Goal: Task Accomplishment & Management: Manage account settings

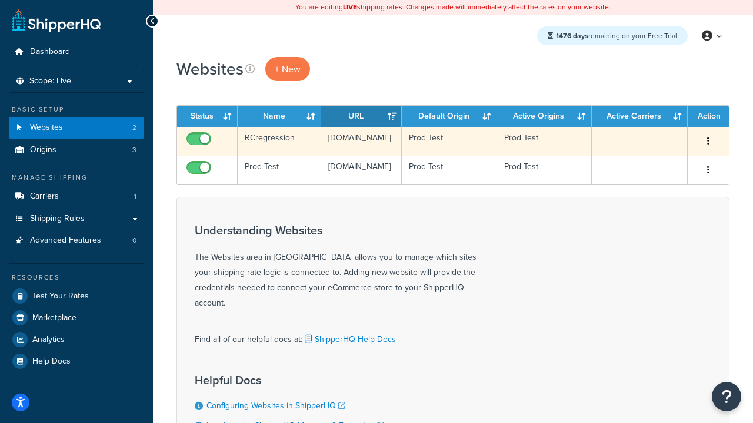
click at [707, 142] on icon "button" at bounding box center [708, 141] width 2 height 8
click at [0, 0] on link "Delete" at bounding box center [0, 0] width 0 height 0
